Goal: Task Accomplishment & Management: Manage account settings

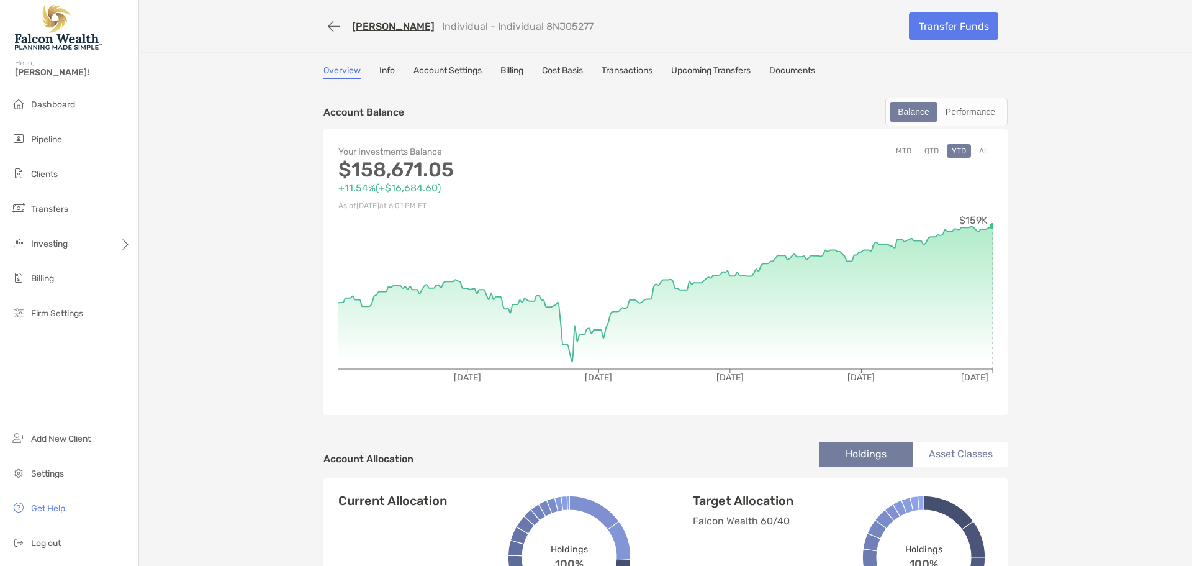
scroll to position [435, 0]
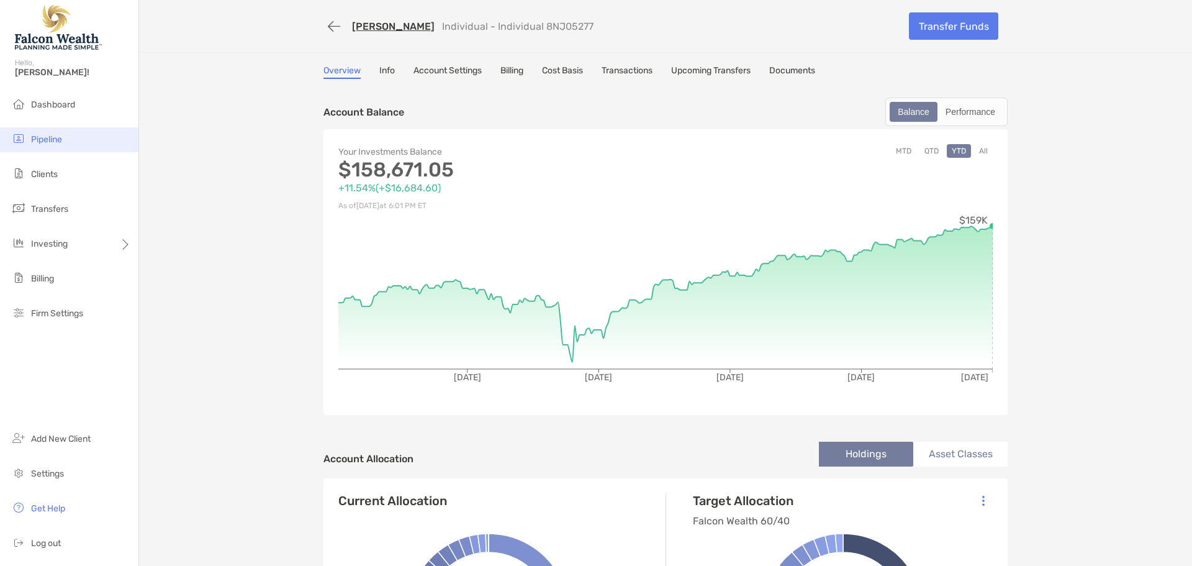
click at [33, 140] on span "Pipeline" at bounding box center [46, 139] width 31 height 11
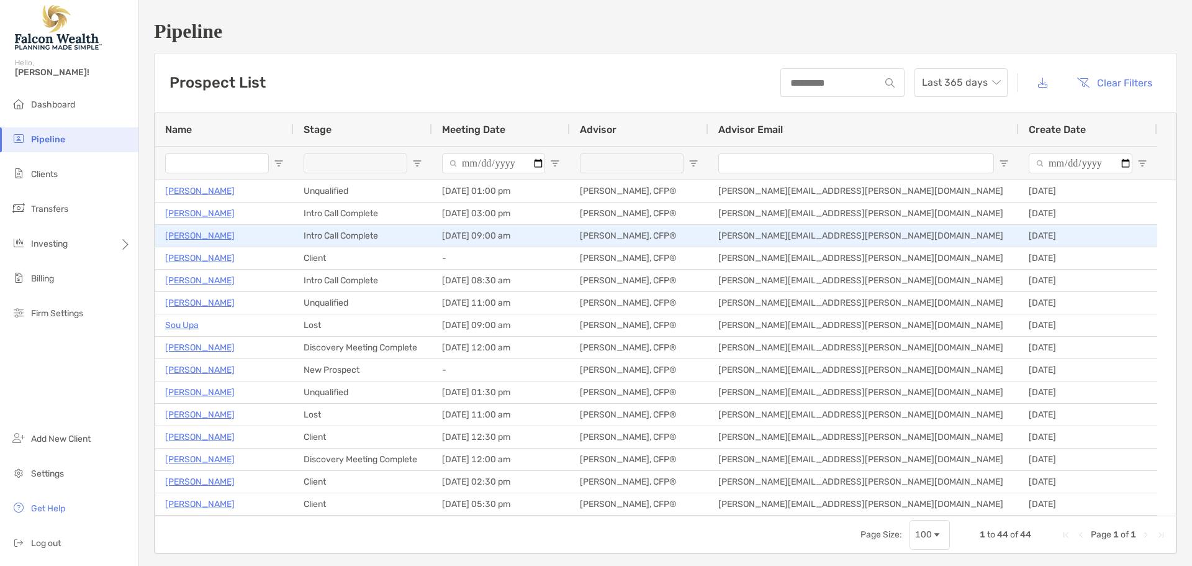
click at [180, 235] on p "[PERSON_NAME]" at bounding box center [200, 236] width 70 height 16
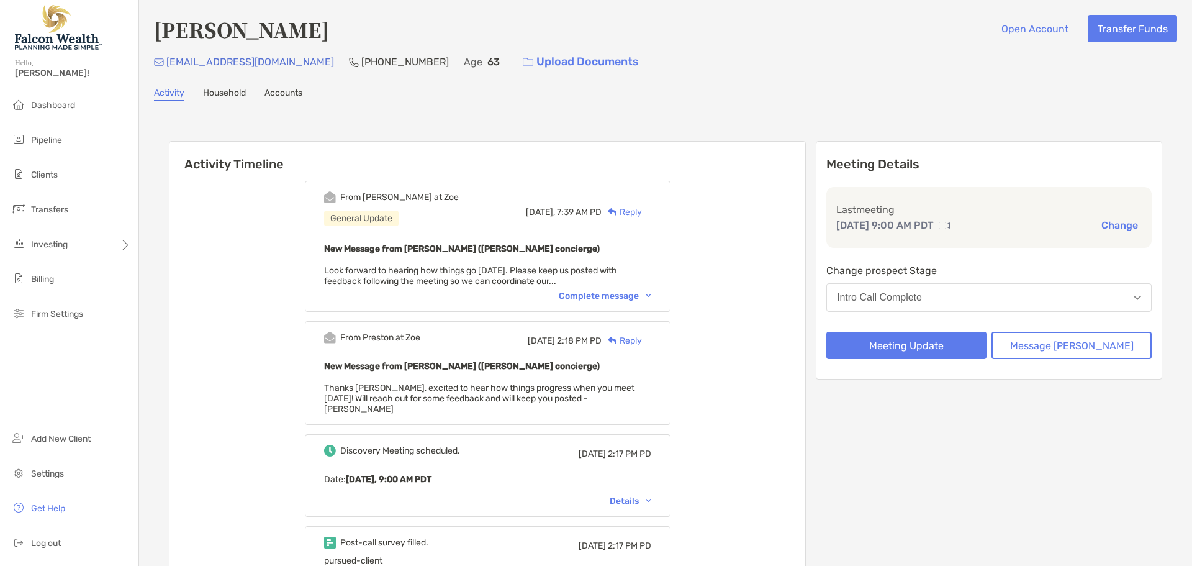
click at [941, 305] on button "Intro Call Complete" at bounding box center [988, 297] width 325 height 29
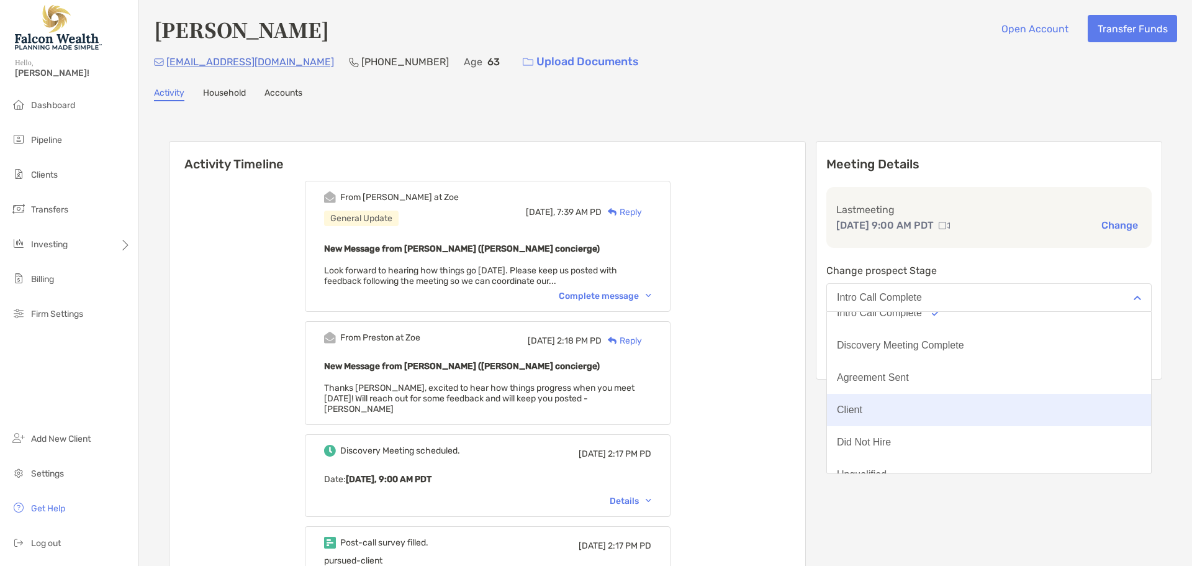
scroll to position [97, 0]
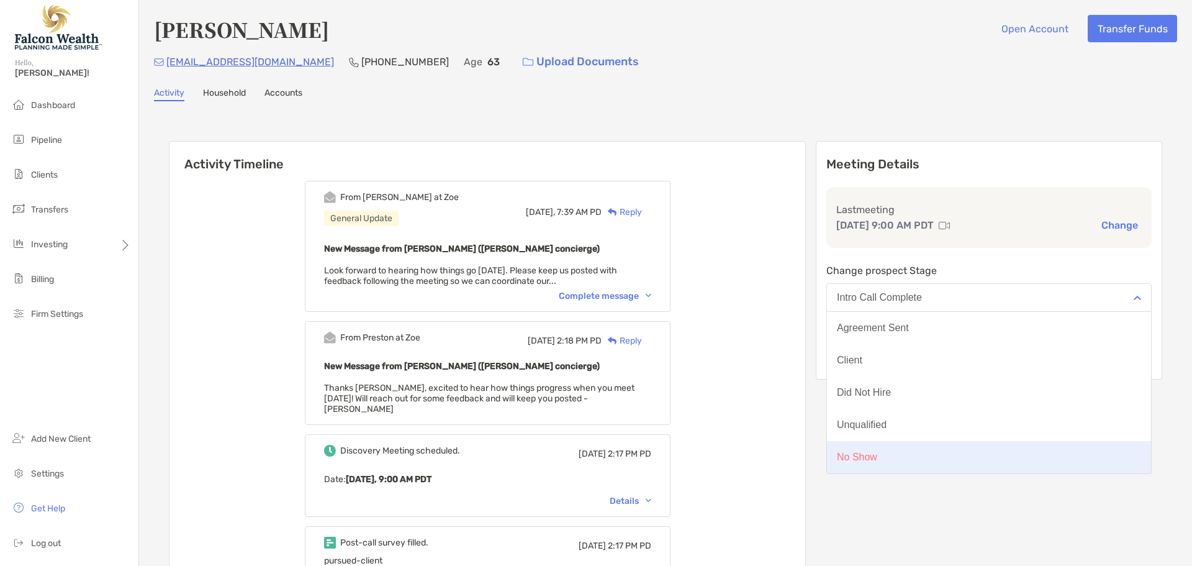
click at [877, 456] on div "No Show" at bounding box center [857, 456] width 40 height 11
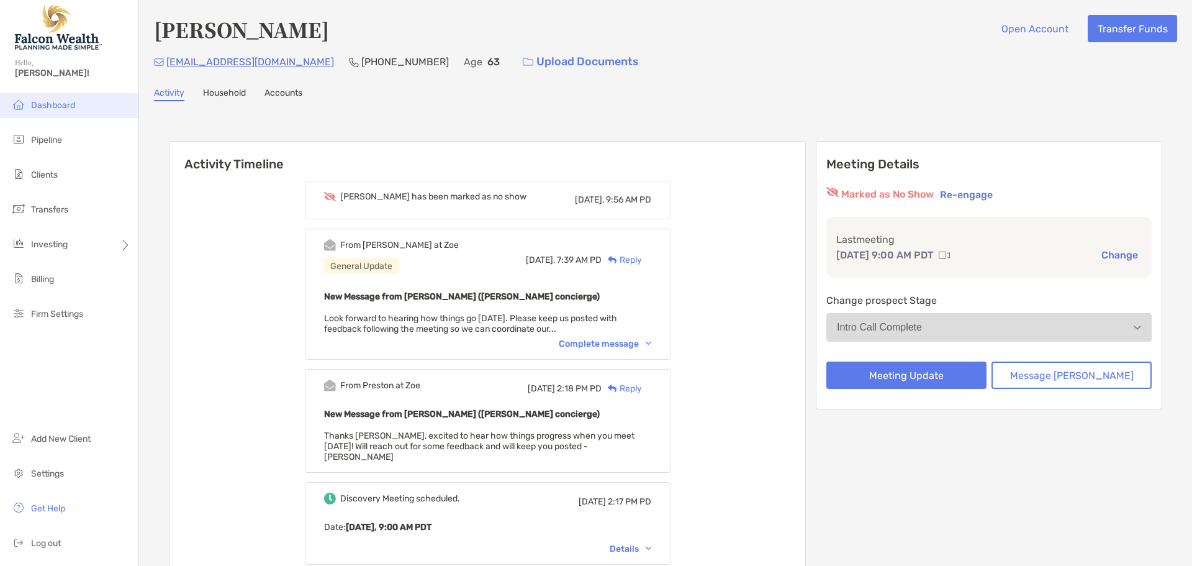
click at [56, 98] on li "Dashboard" at bounding box center [69, 105] width 138 height 25
